Goal: Find specific page/section

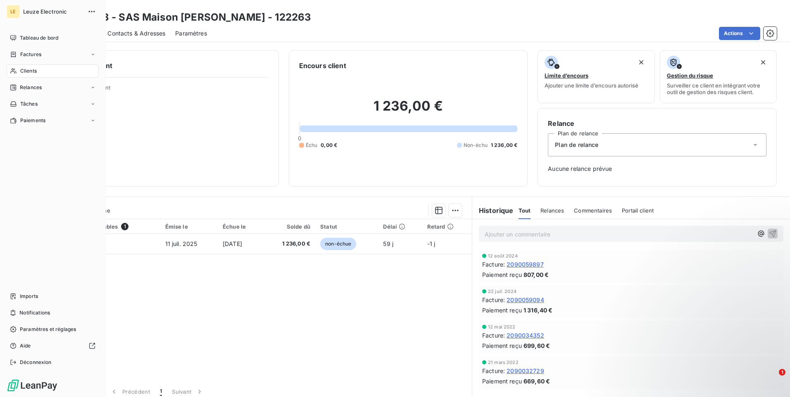
click at [28, 69] on span "Clients" at bounding box center [28, 70] width 17 height 7
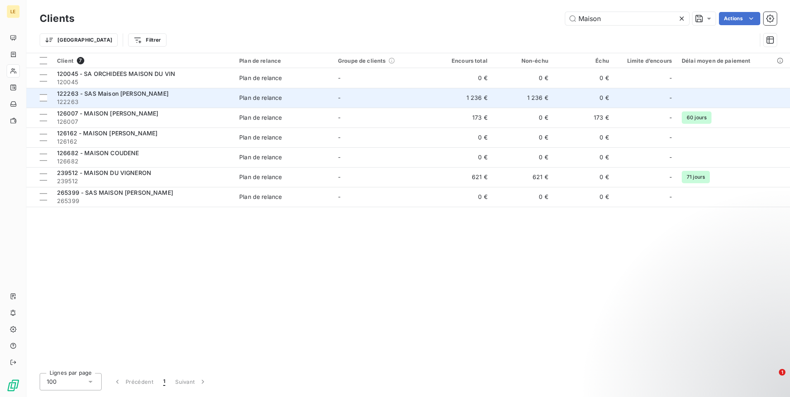
click at [226, 99] on span "122263" at bounding box center [143, 102] width 172 height 8
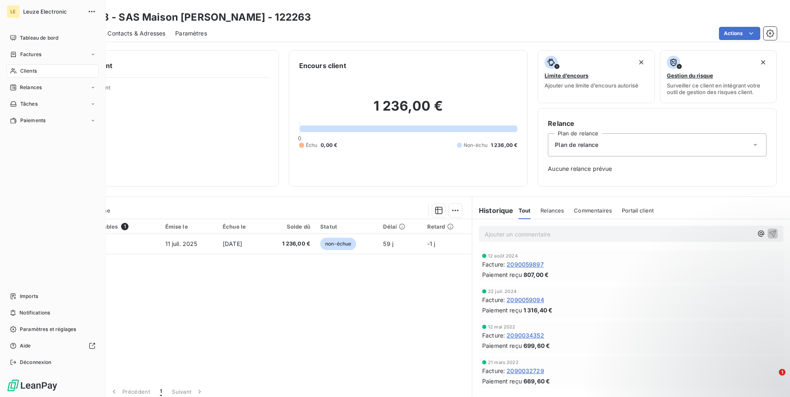
click at [36, 71] on span "Clients" at bounding box center [28, 70] width 17 height 7
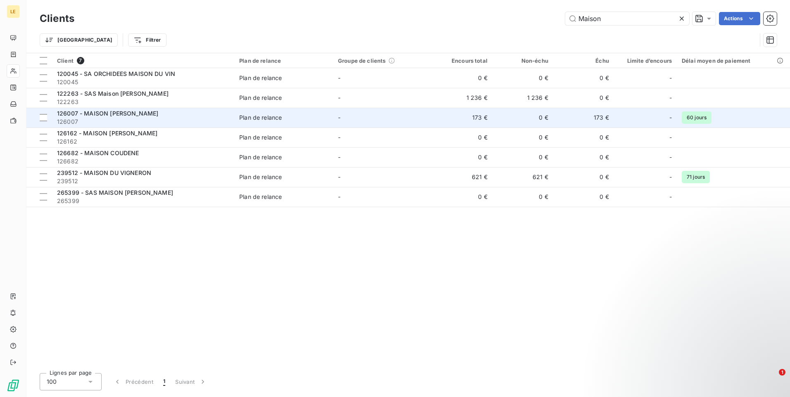
click at [138, 112] on span "126007 - MAISON [PERSON_NAME]" at bounding box center [107, 113] width 101 height 7
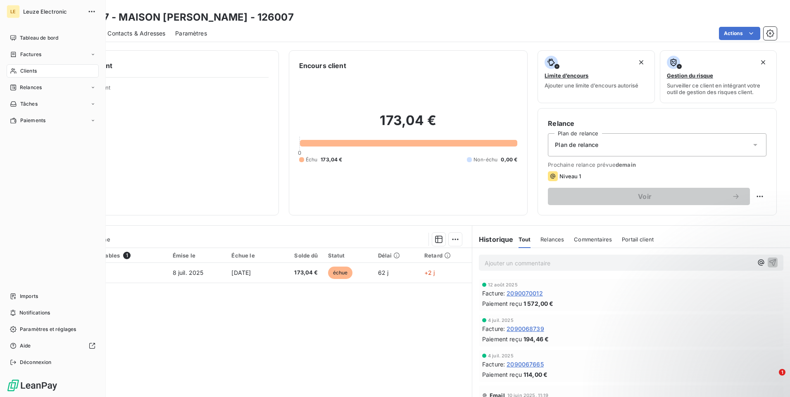
click at [57, 71] on div "Clients" at bounding box center [53, 70] width 92 height 13
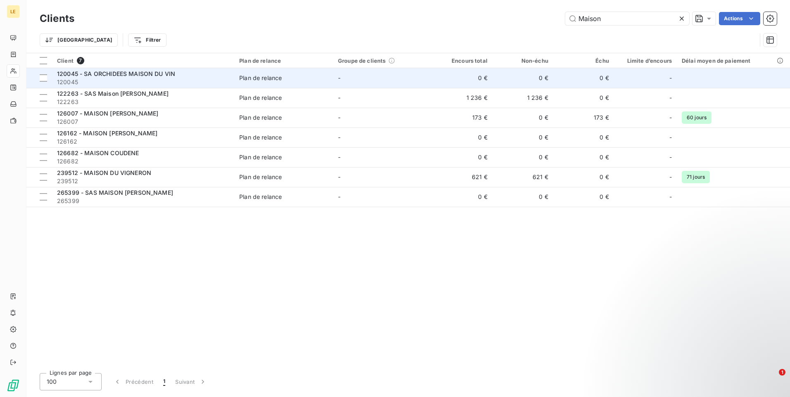
click at [137, 77] on div "120045 - SA ORCHIDEES MAISON DU VIN" at bounding box center [143, 74] width 172 height 8
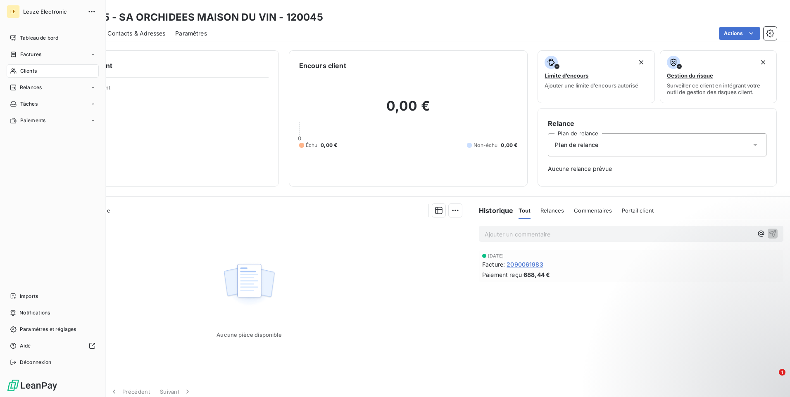
click at [47, 72] on div "Clients" at bounding box center [53, 70] width 92 height 13
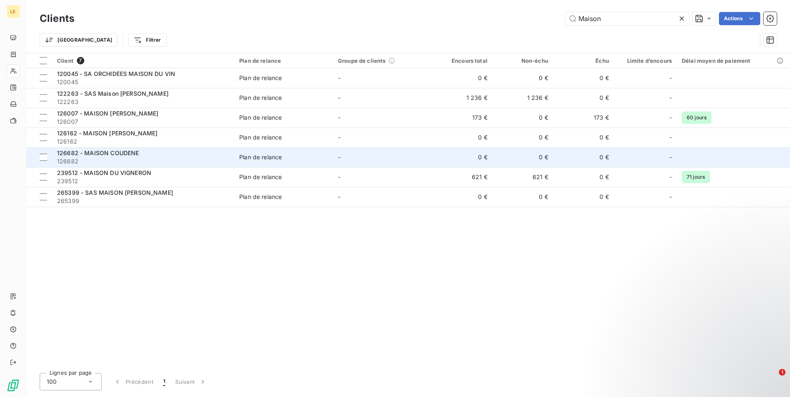
click at [136, 156] on span "126682 - MAISON COUDENE" at bounding box center [98, 153] width 82 height 7
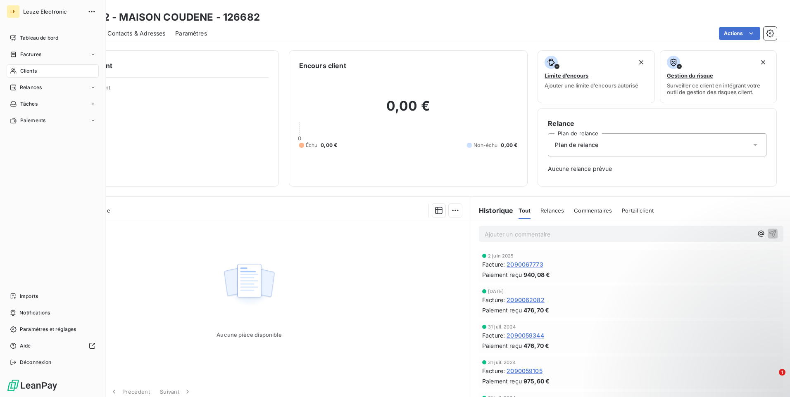
click at [39, 74] on div "Clients" at bounding box center [53, 70] width 92 height 13
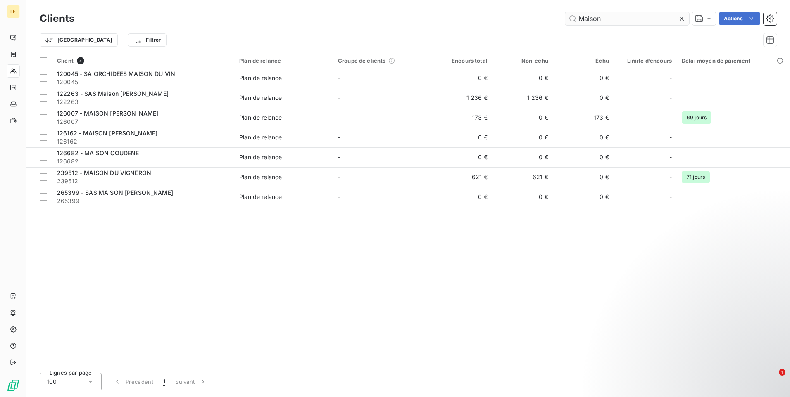
click at [525, 22] on input "Maison" at bounding box center [627, 18] width 124 height 13
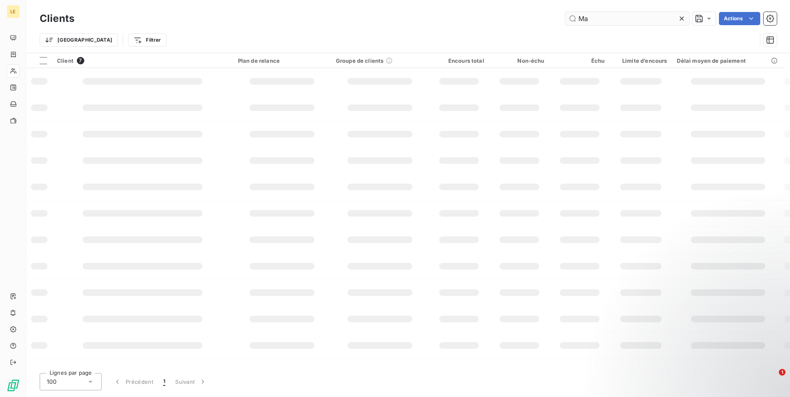
type input "M"
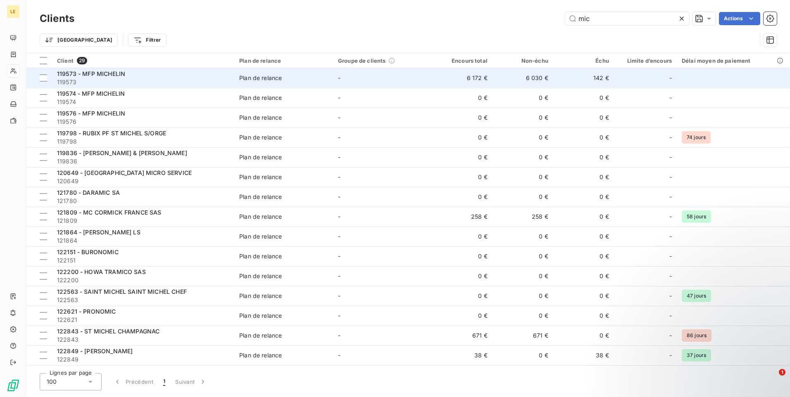
type input "mic"
click at [525, 78] on td "142 €" at bounding box center [583, 78] width 61 height 20
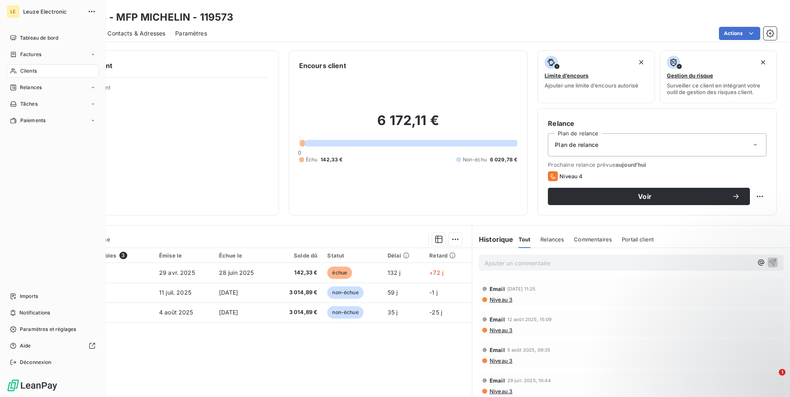
click at [57, 71] on div "Clients" at bounding box center [53, 70] width 92 height 13
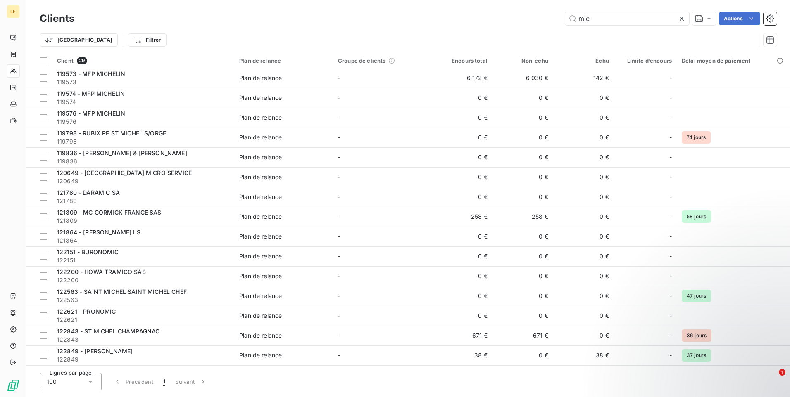
click at [525, 21] on icon at bounding box center [681, 18] width 8 height 8
